Goal: Register for event/course

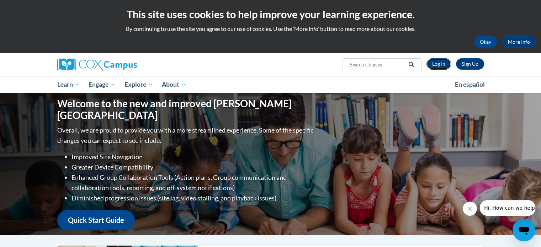
click at [437, 67] on link "Log In" at bounding box center [438, 63] width 25 height 11
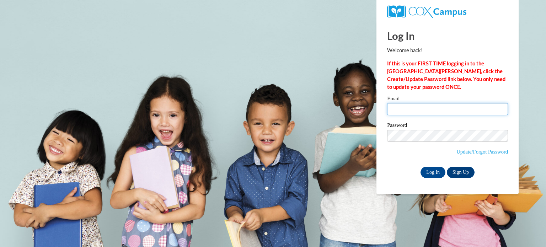
drag, startPoint x: 427, startPoint y: 103, endPoint x: 430, endPoint y: 111, distance: 7.8
click at [427, 103] on input "Email" at bounding box center [447, 109] width 121 height 12
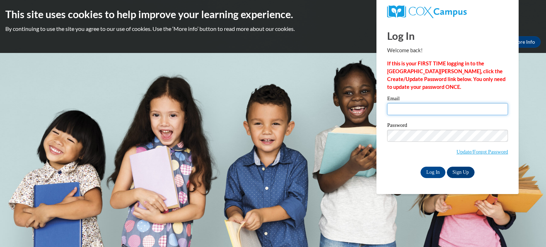
click at [411, 107] on input "Email" at bounding box center [447, 109] width 121 height 12
type input "leswanso@kusd.edu"
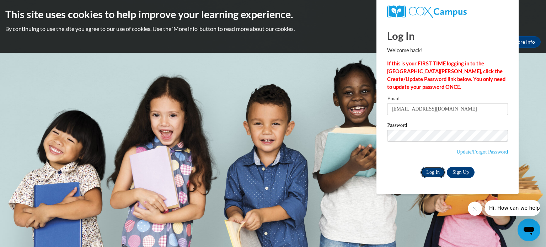
click at [434, 175] on input "Log In" at bounding box center [433, 172] width 25 height 11
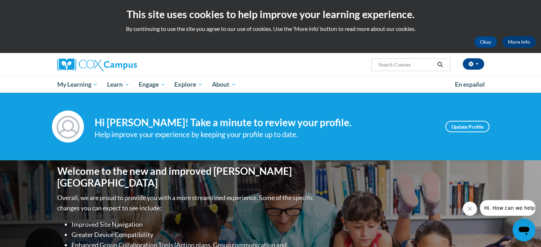
click at [411, 67] on input "Search..." at bounding box center [406, 64] width 57 height 9
type input "response to intervention"
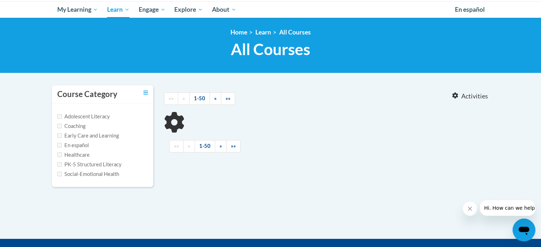
type input "response to intervention"
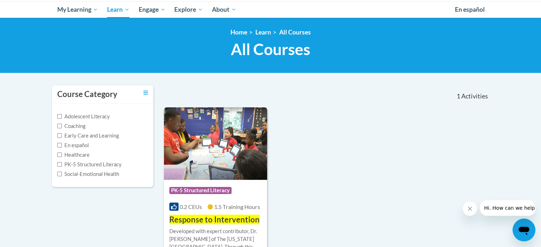
click at [214, 223] on span "Response to Intervention" at bounding box center [214, 220] width 90 height 10
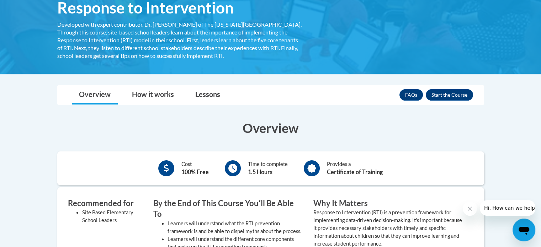
scroll to position [117, 0]
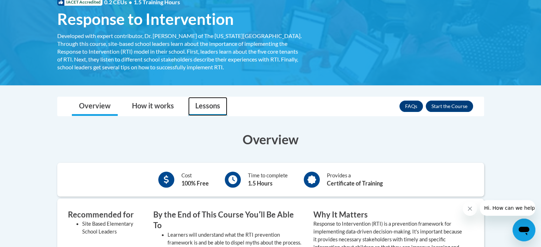
click at [198, 105] on link "Lessons" at bounding box center [207, 106] width 39 height 19
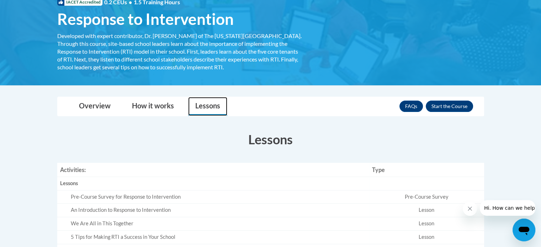
scroll to position [188, 0]
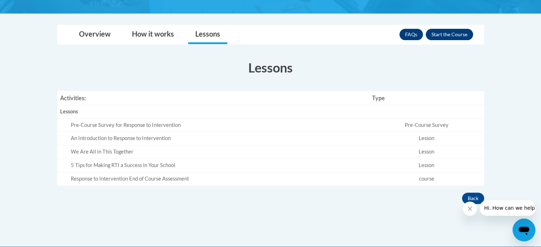
click at [411, 137] on td "Lesson" at bounding box center [426, 139] width 115 height 14
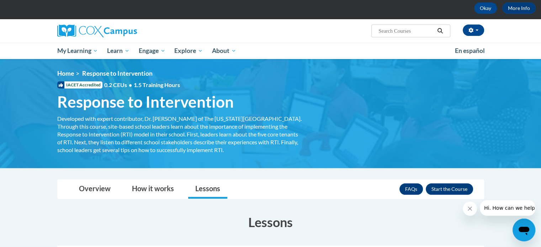
scroll to position [34, 0]
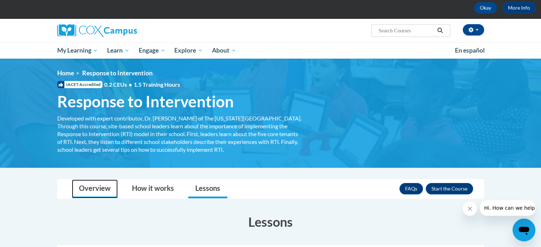
click at [97, 189] on link "Overview" at bounding box center [95, 189] width 46 height 19
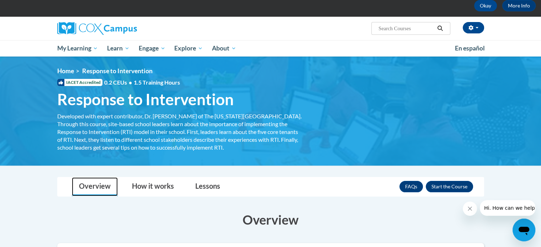
scroll to position [19, 0]
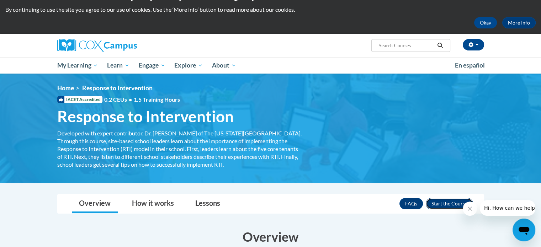
click at [457, 202] on button "Enroll" at bounding box center [449, 203] width 47 height 11
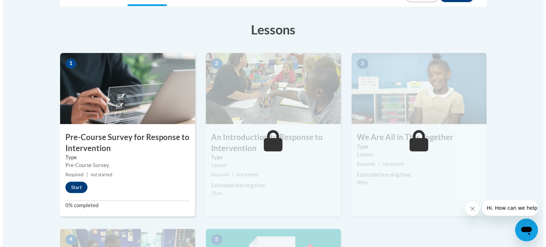
scroll to position [191, 0]
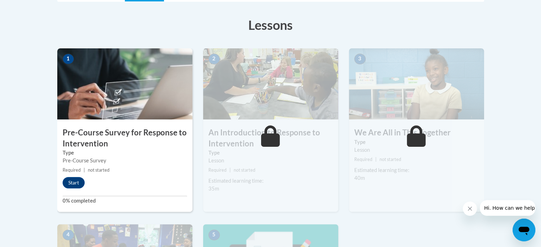
click at [122, 133] on h3 "Pre-Course Survey for Response to Intervention" at bounding box center [124, 138] width 135 height 22
click at [76, 180] on button "Start" at bounding box center [74, 182] width 22 height 11
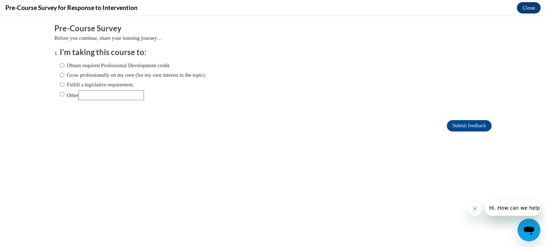
scroll to position [0, 0]
click at [60, 67] on input "Obtain required Professional Development credit." at bounding box center [62, 66] width 5 height 8
radio input "true"
click at [60, 84] on input "Fulfill a legislative requirement." at bounding box center [62, 85] width 5 height 8
radio input "true"
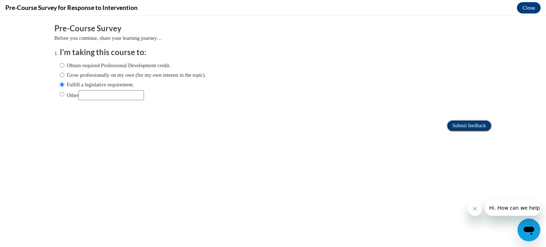
click at [453, 126] on input "Submit feedback" at bounding box center [469, 125] width 45 height 11
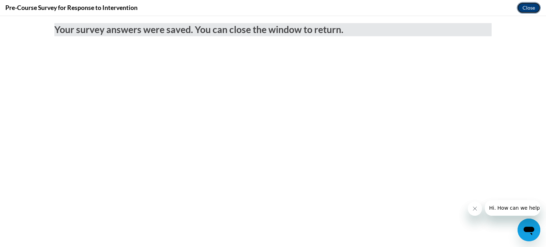
click at [528, 10] on button "Close" at bounding box center [529, 7] width 24 height 11
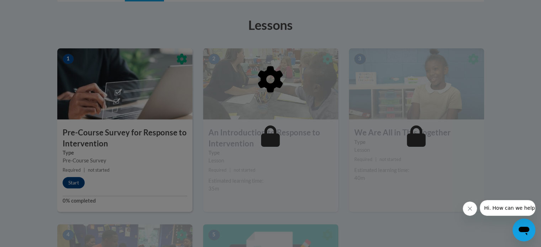
click at [140, 215] on div at bounding box center [270, 123] width 541 height 247
click at [108, 182] on div at bounding box center [270, 115] width 427 height 135
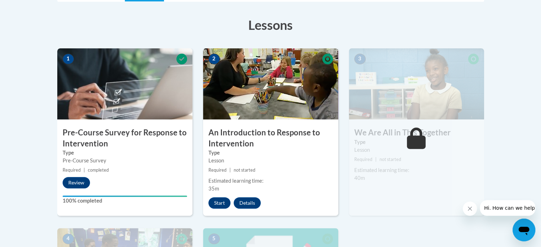
click at [276, 135] on h3 "An Introduction to Response to Intervention" at bounding box center [270, 138] width 135 height 22
click at [221, 203] on button "Start" at bounding box center [219, 202] width 22 height 11
